Goal: Information Seeking & Learning: Understand process/instructions

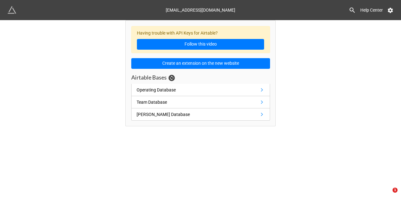
click at [386, 120] on div "Having trouble with API Keys for Airtable? Follow this video Create an extensio…" at bounding box center [200, 73] width 401 height 106
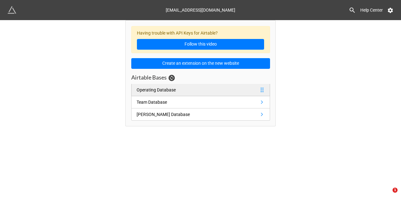
click at [197, 91] on link "Operating Database" at bounding box center [200, 90] width 139 height 12
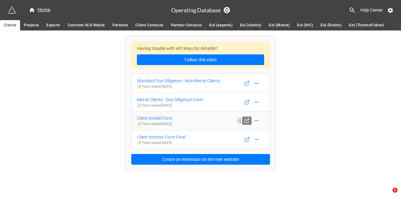
click at [248, 121] on icon at bounding box center [247, 121] width 6 height 6
click at [245, 83] on icon at bounding box center [247, 83] width 6 height 6
click at [249, 103] on icon at bounding box center [247, 102] width 6 height 6
click at [10, 8] on img at bounding box center [12, 10] width 9 height 9
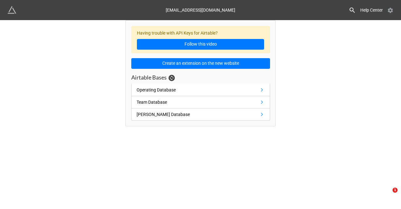
click at [391, 9] on icon at bounding box center [390, 10] width 5 height 5
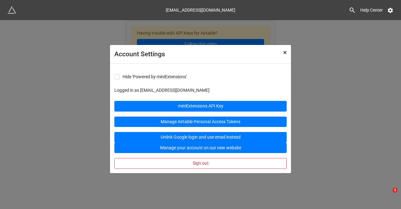
click at [285, 54] on span "×" at bounding box center [285, 53] width 3 height 8
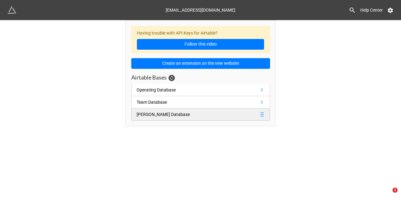
click at [187, 109] on link "MEL Database" at bounding box center [200, 114] width 139 height 12
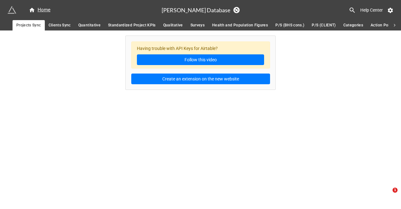
click at [199, 25] on span "Surveys" at bounding box center [198, 25] width 14 height 7
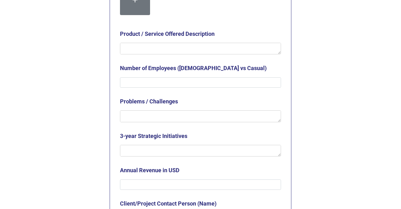
scroll to position [553, 0]
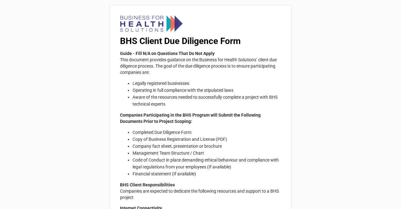
click at [234, 110] on div "Guide - Fill N/A on Questions That Do Not Apply This document provides guidance…" at bounding box center [200, 202] width 161 height 304
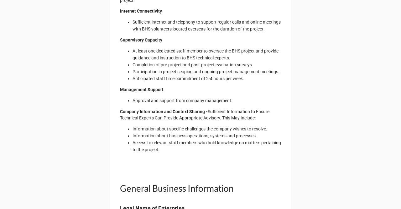
scroll to position [198, 0]
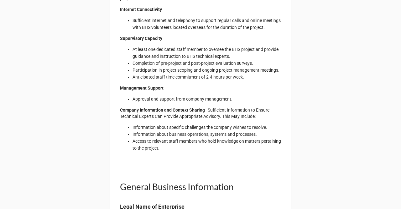
click at [209, 91] on p "Management Support" at bounding box center [200, 88] width 161 height 6
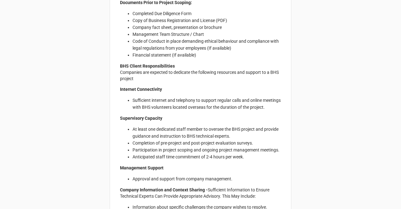
scroll to position [0, 0]
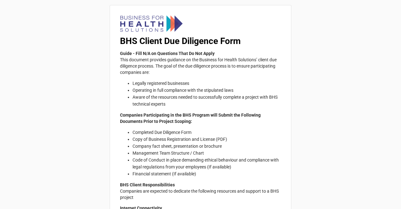
click at [232, 89] on li "Operating in full compliance with the stipulated laws" at bounding box center [207, 90] width 149 height 7
click at [230, 65] on p "Guide - Fill N/A on Questions That Do Not Apply This document provides guidance…" at bounding box center [200, 62] width 161 height 25
click at [212, 68] on p "Guide - Fill N/A on Questions That Do Not Apply This document provides guidance…" at bounding box center [200, 62] width 161 height 25
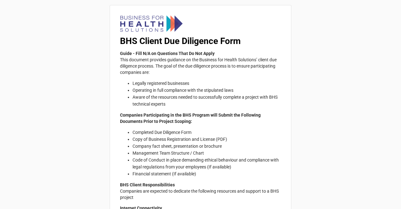
click at [214, 56] on strong "Guide - Fill N/A on Questions That Do Not Apply" at bounding box center [167, 53] width 95 height 5
click at [193, 32] on div "BHS Client Due Diligence Form Guide - Fill N/A on Questions That Do Not Apply T…" at bounding box center [200, 184] width 161 height 338
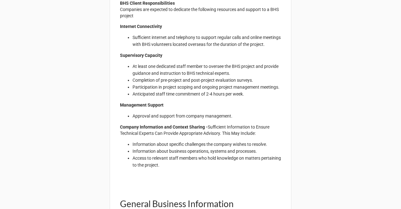
scroll to position [178, 0]
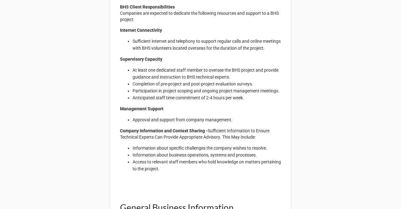
click at [209, 80] on li "At least one dedicated staff member to oversee the BHS project and provide guid…" at bounding box center [207, 73] width 149 height 14
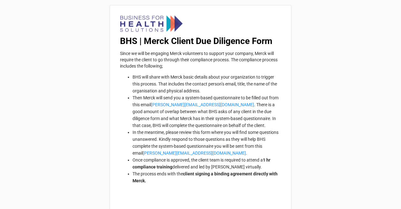
click at [228, 87] on li "BHS will share with Merck basic details about your organization to trigger this…" at bounding box center [207, 83] width 149 height 21
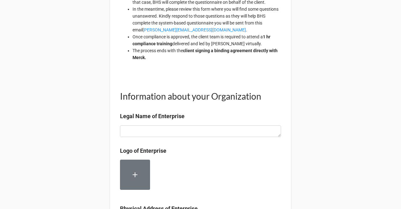
scroll to position [123, 0]
drag, startPoint x: 214, startPoint y: 67, endPoint x: 201, endPoint y: 46, distance: 24.6
click at [201, 46] on li "Once compliance is approved, the client team is required to attend a 1 hr compl…" at bounding box center [207, 40] width 149 height 14
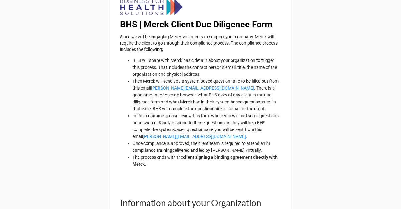
scroll to position [0, 0]
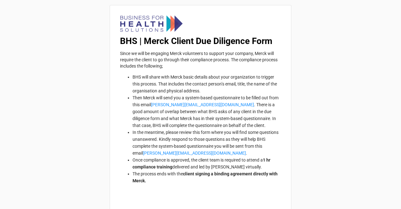
click at [211, 72] on div "Since we will be engaging Merck volunteers to support your company, Merck will …" at bounding box center [200, 119] width 161 height 138
click at [195, 49] on div "BHS | Merck Client Due Diligence Form Since we will be engaging Merck volunteer…" at bounding box center [200, 101] width 161 height 173
